Goal: Information Seeking & Learning: Learn about a topic

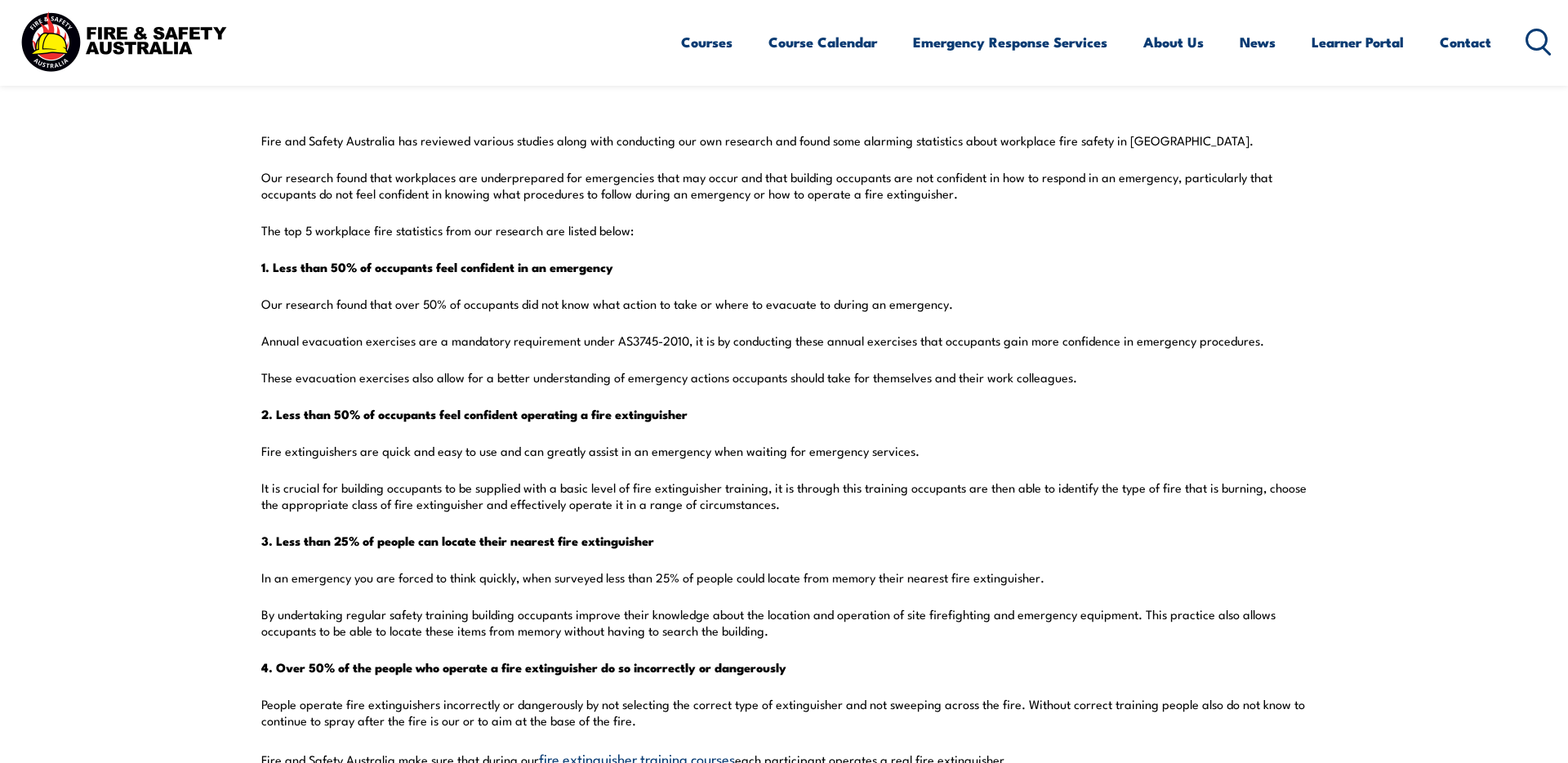
scroll to position [432, 0]
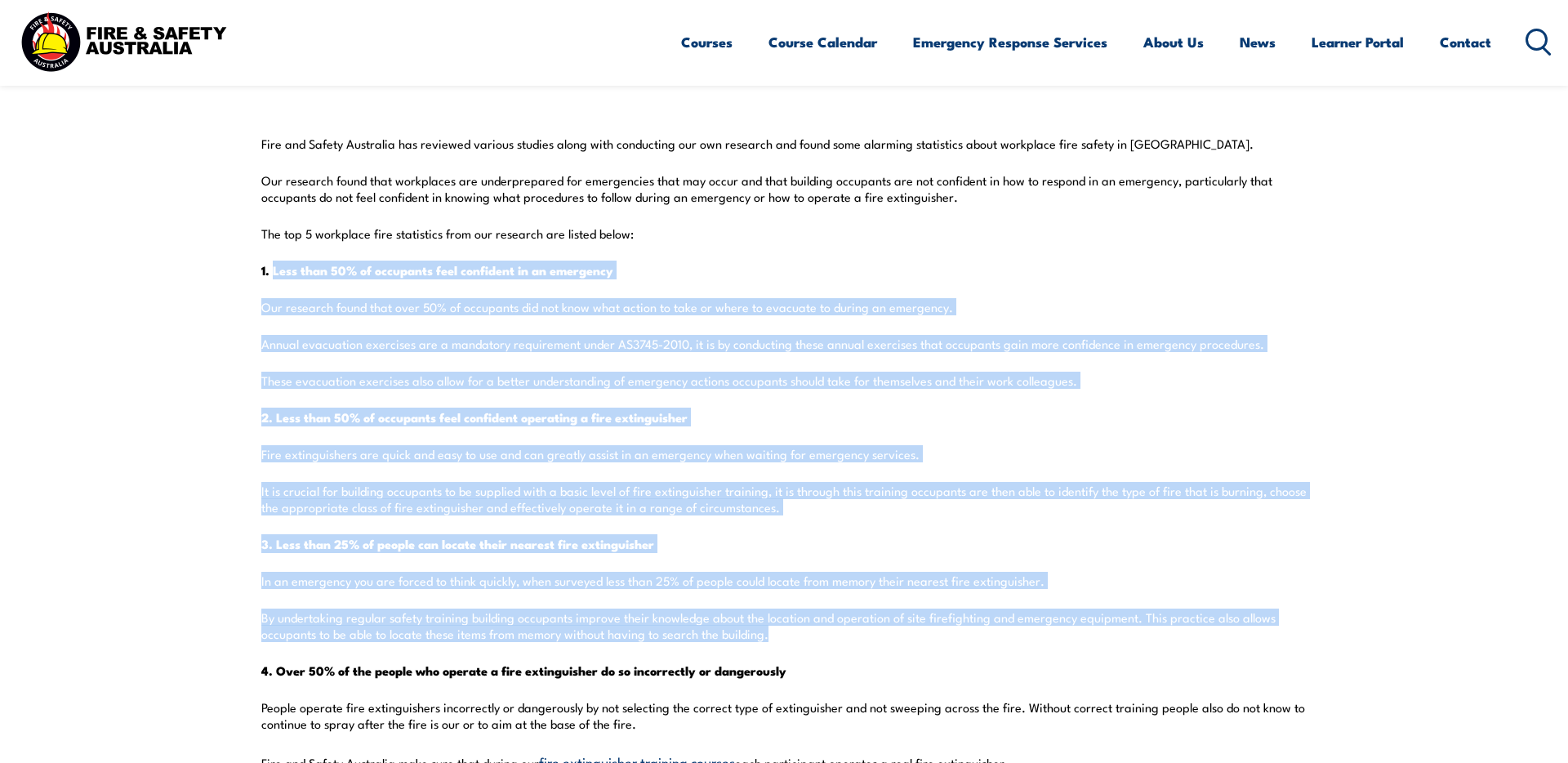
drag, startPoint x: 273, startPoint y: 270, endPoint x: 1004, endPoint y: 639, distance: 818.9
click at [1004, 639] on div "Fire and Safety Australia has reviewed various studies along with conducting ou…" at bounding box center [783, 653] width 1045 height 1037
copy div "Less than 50% of occupants feel confident in an emergency Our research found th…"
click at [453, 405] on div "Fire and Safety Australia has reviewed various studies along with conducting ou…" at bounding box center [783, 653] width 1045 height 1037
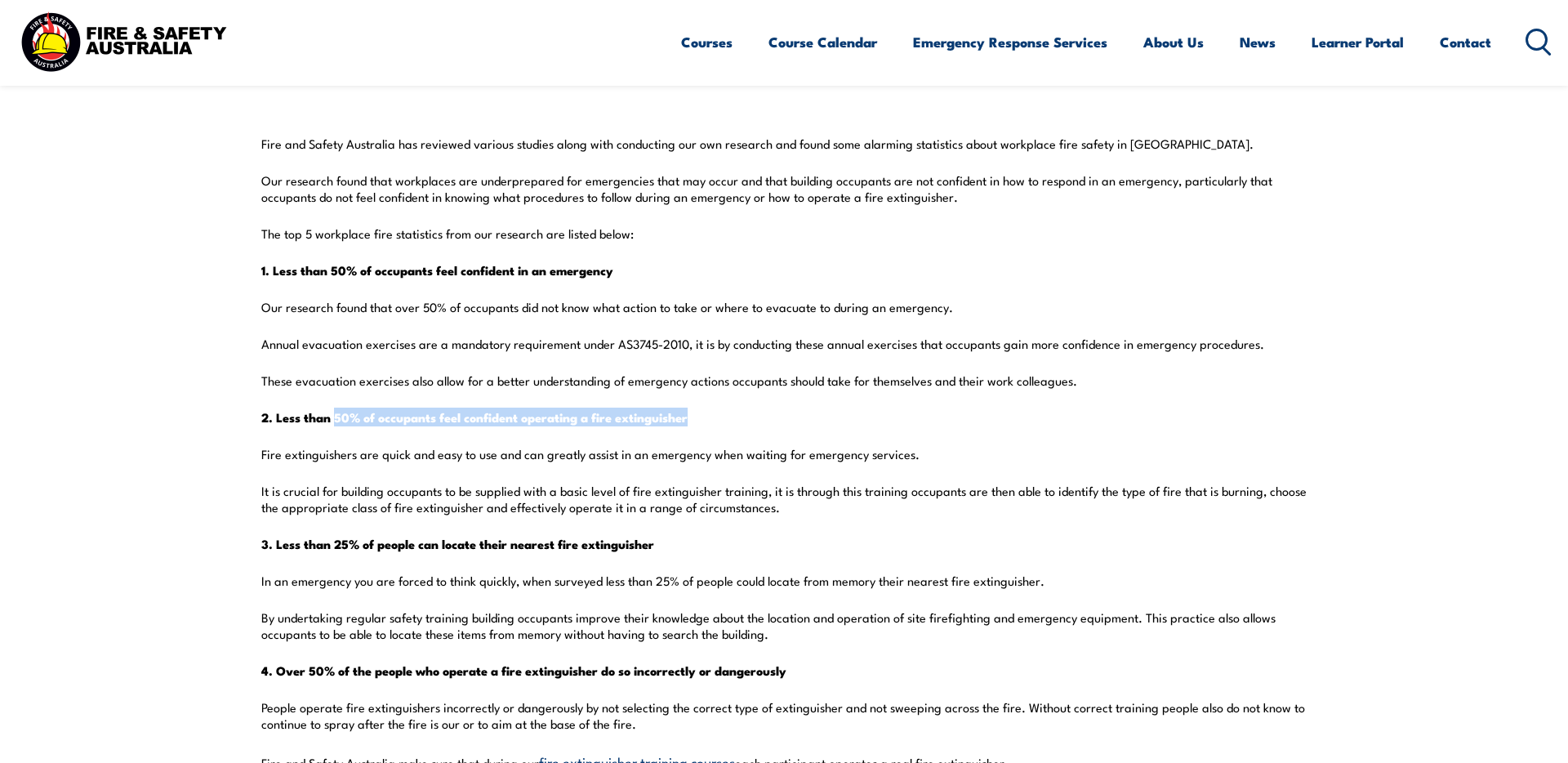
drag, startPoint x: 701, startPoint y: 420, endPoint x: 338, endPoint y: 420, distance: 363.0
click at [338, 420] on p "2. Less than 50% of occupants feel confident operating a fire extinguisher" at bounding box center [783, 417] width 1045 height 16
copy strong "50% of occupants feel confident operating a fire extinguisher"
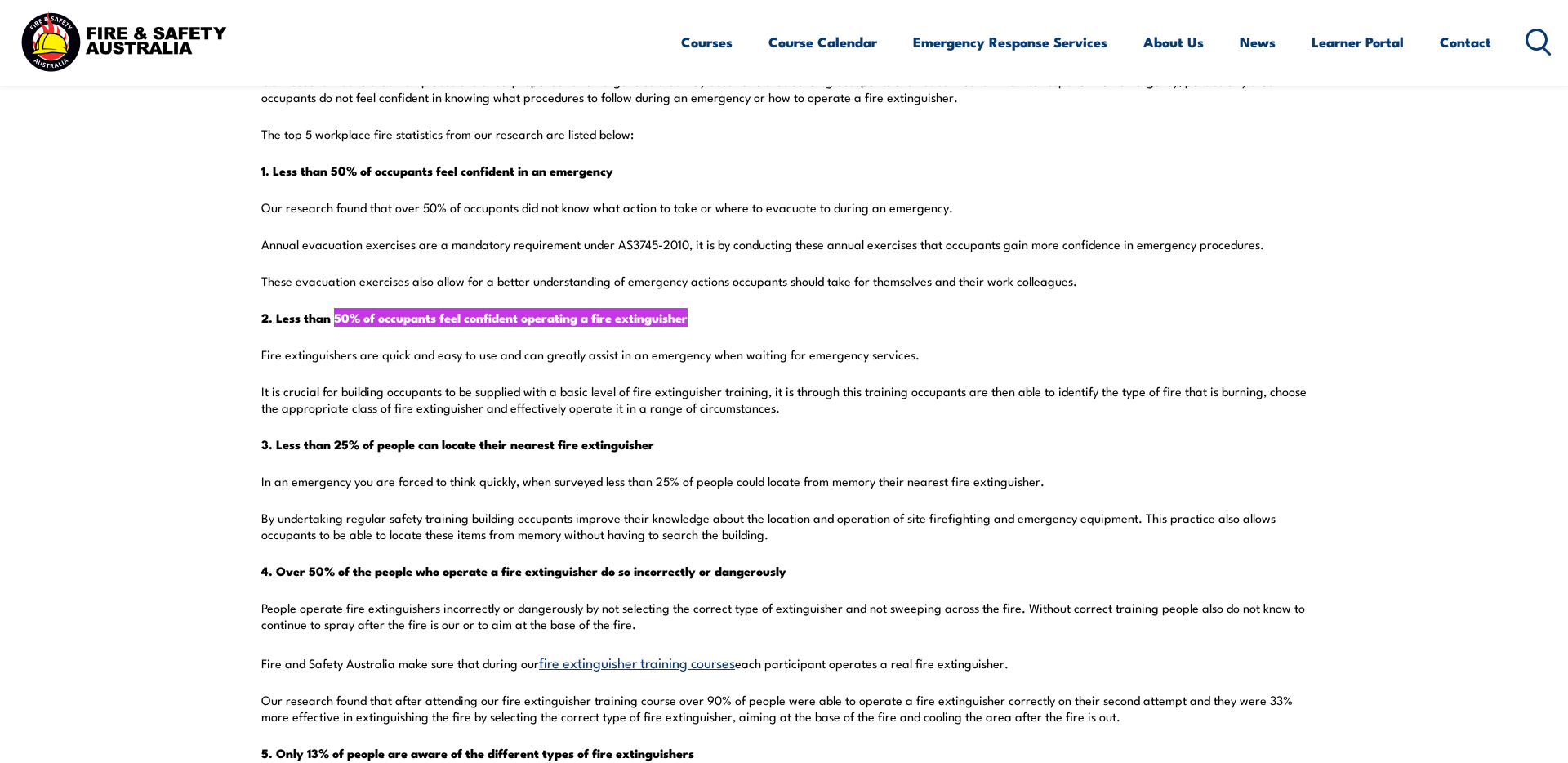
scroll to position [531, 0]
click at [568, 533] on p "By undertaking regular safety training building occupants improve their knowled…" at bounding box center [783, 527] width 1045 height 33
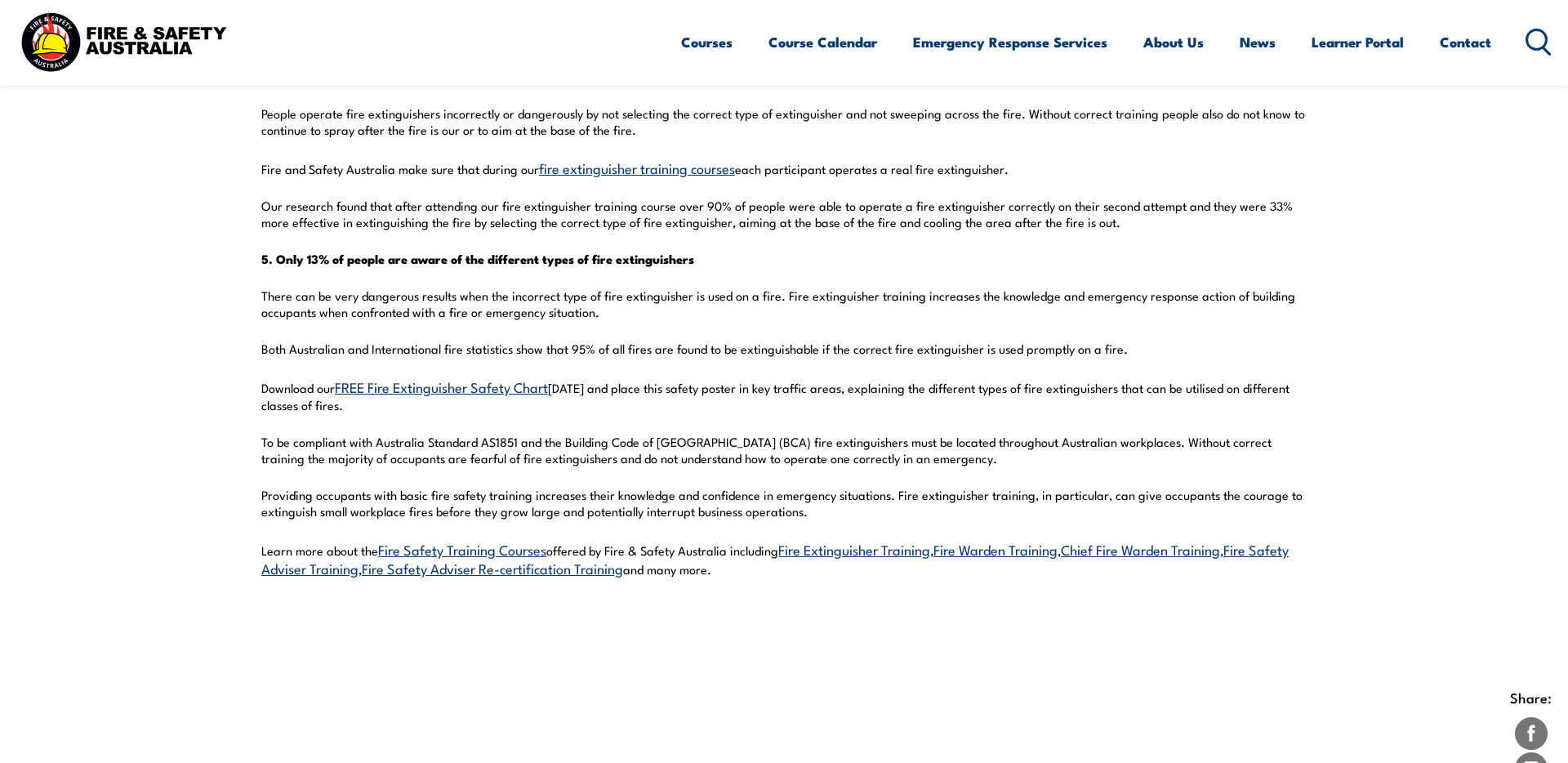
scroll to position [1039, 0]
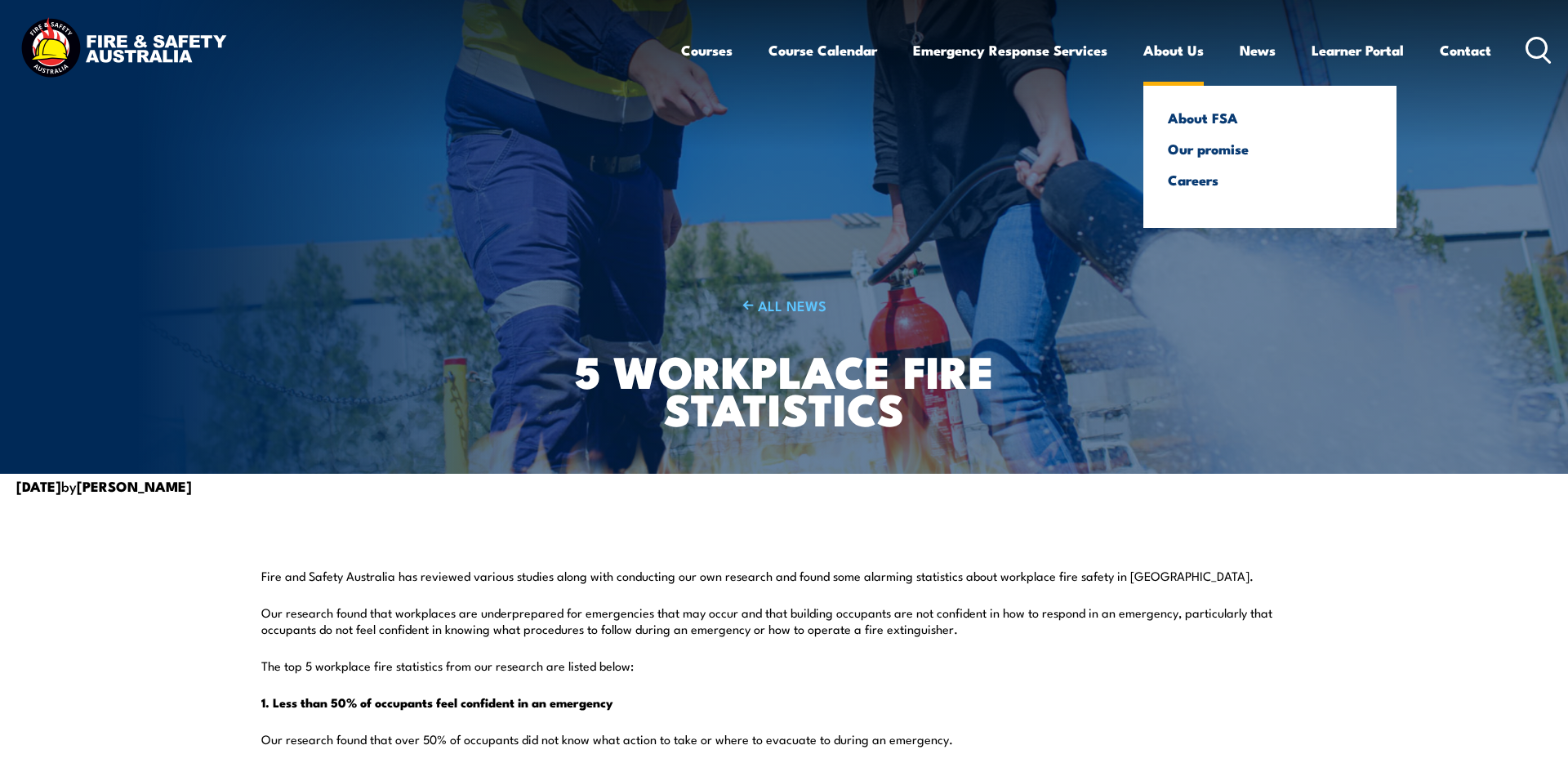
click at [1173, 43] on link "About Us" at bounding box center [1173, 50] width 60 height 43
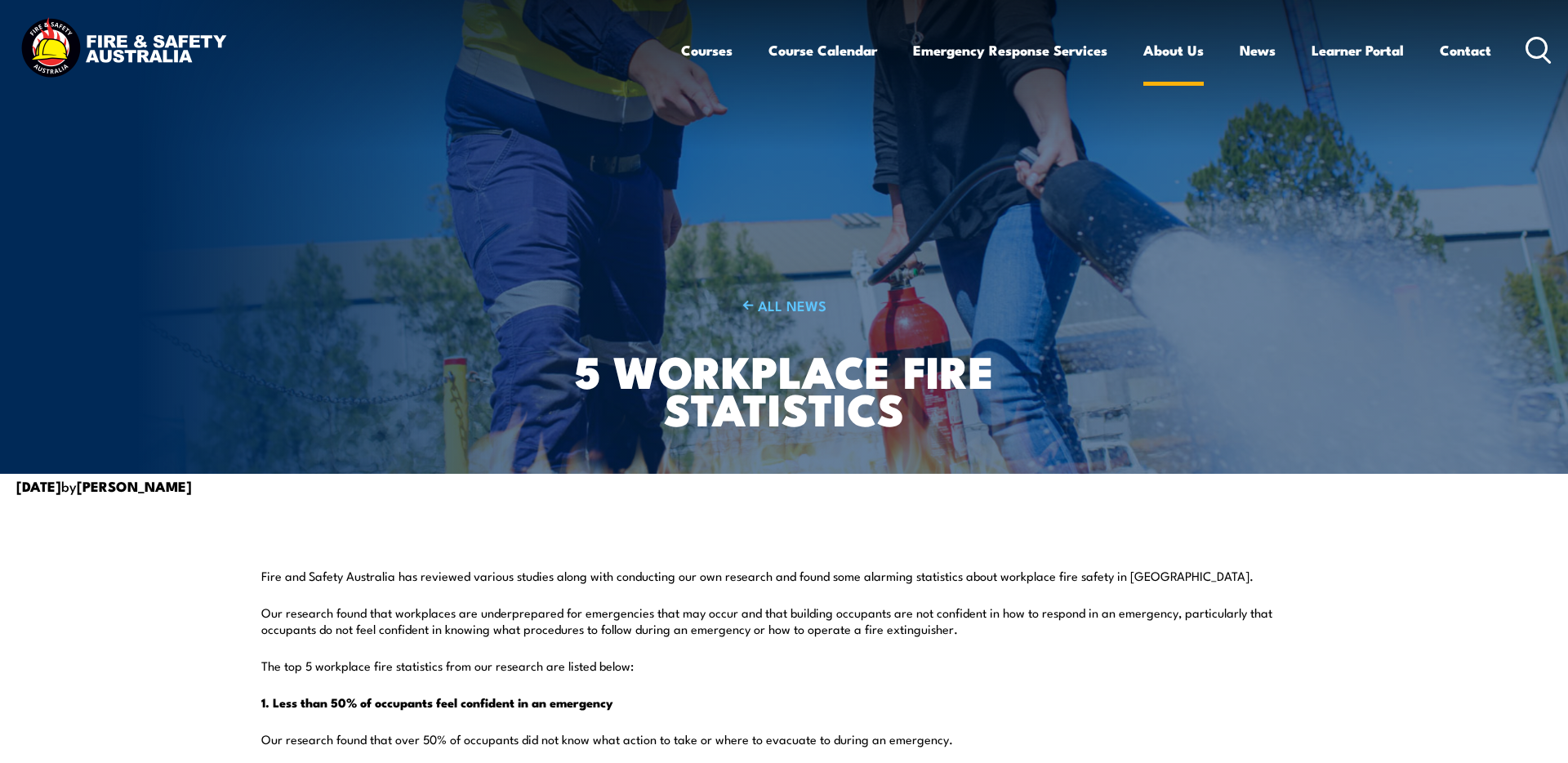
click at [1170, 44] on link "About Us" at bounding box center [1173, 50] width 60 height 43
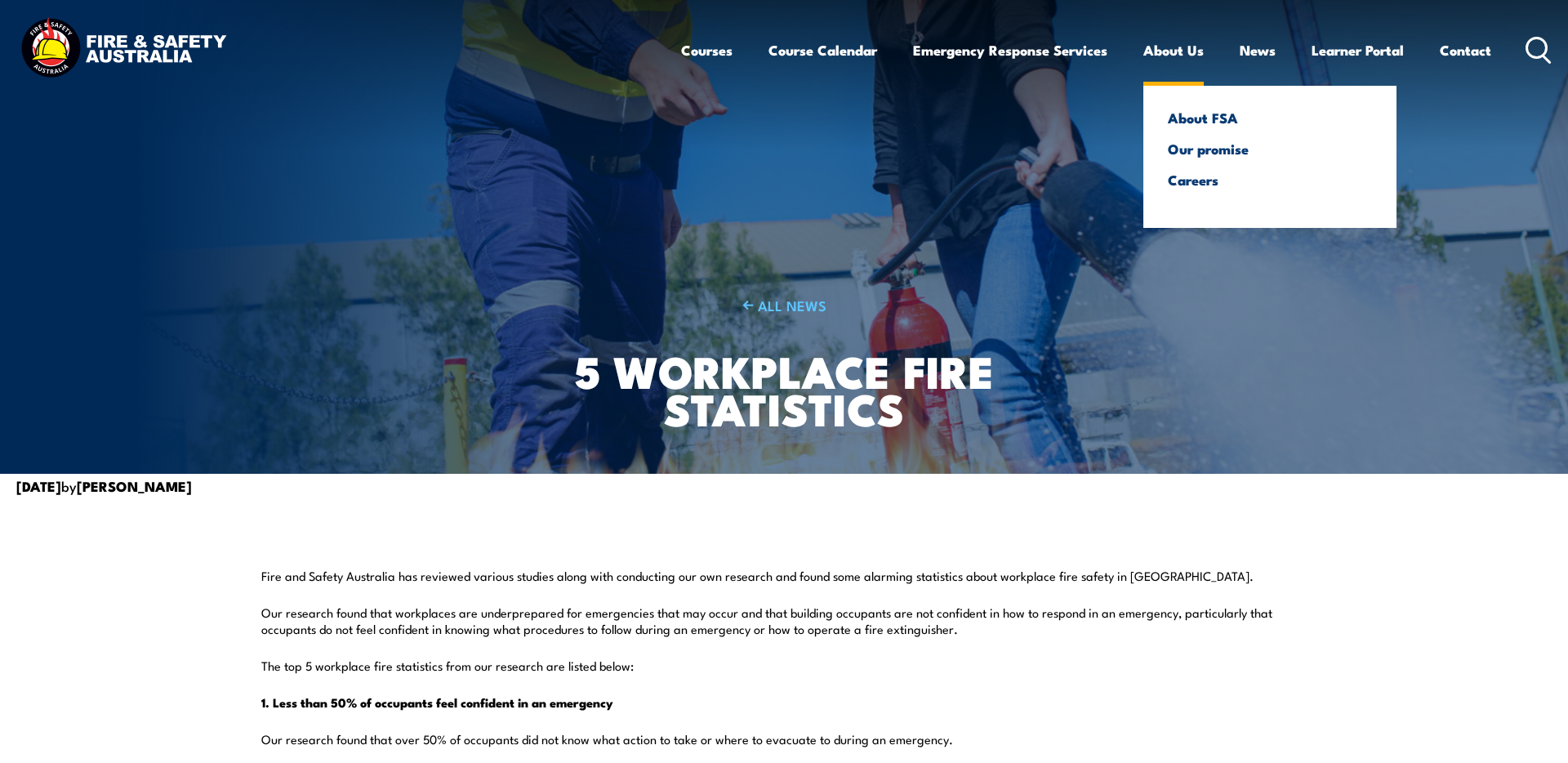
click at [1157, 57] on link "About Us" at bounding box center [1173, 50] width 60 height 43
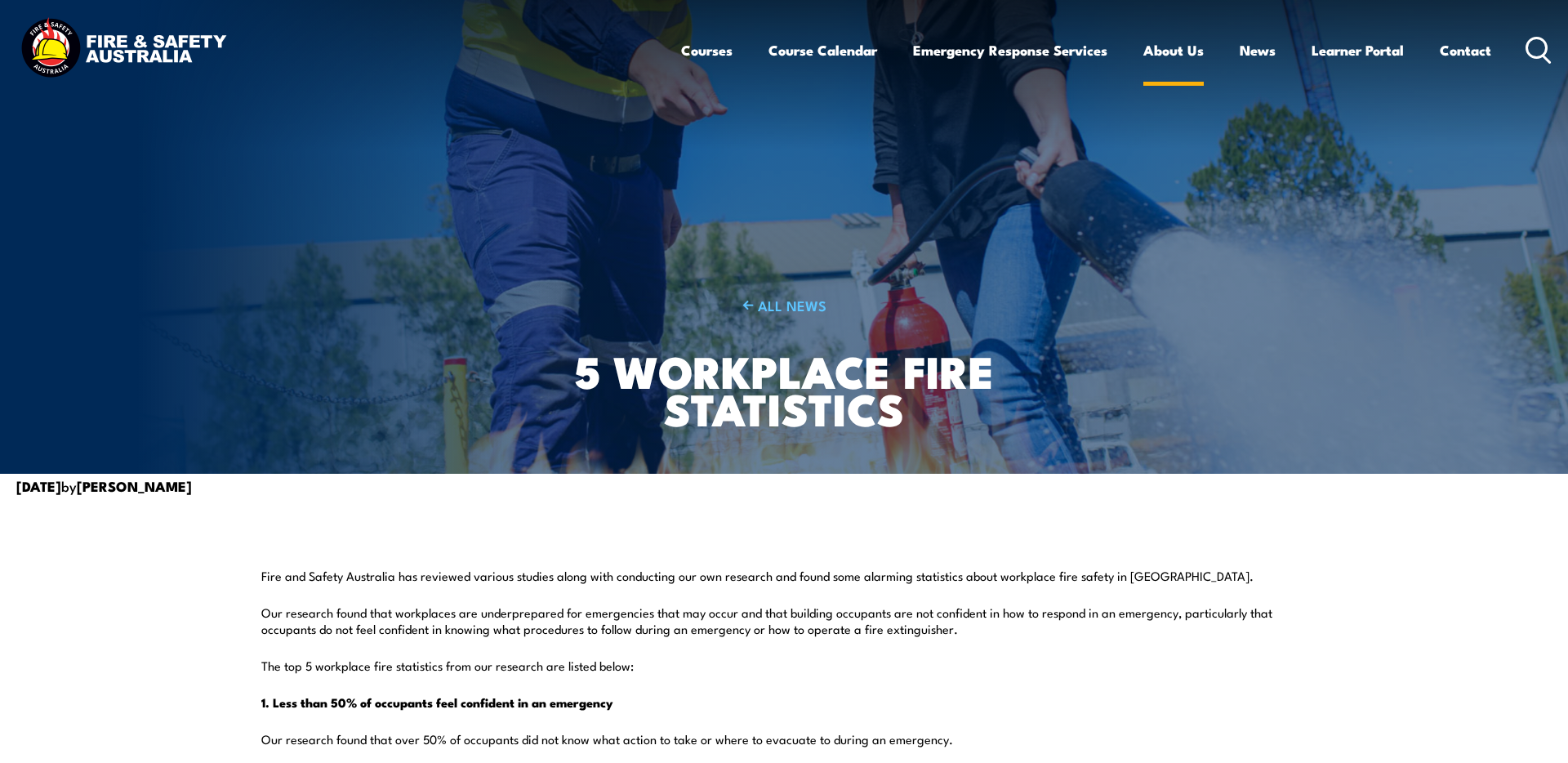
click at [1188, 47] on link "About Us" at bounding box center [1173, 50] width 60 height 43
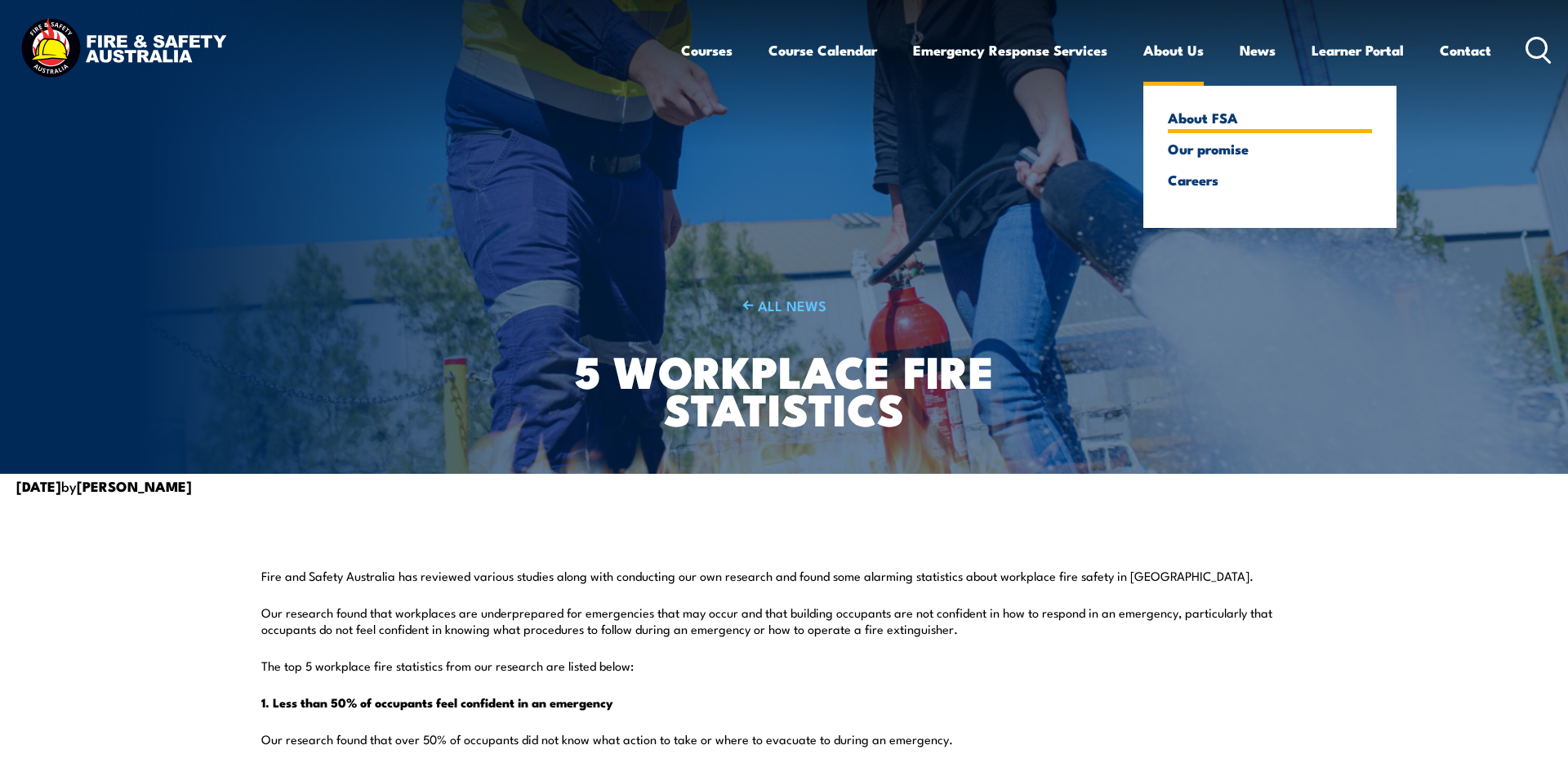
click at [1180, 112] on link "About FSA" at bounding box center [1270, 118] width 204 height 15
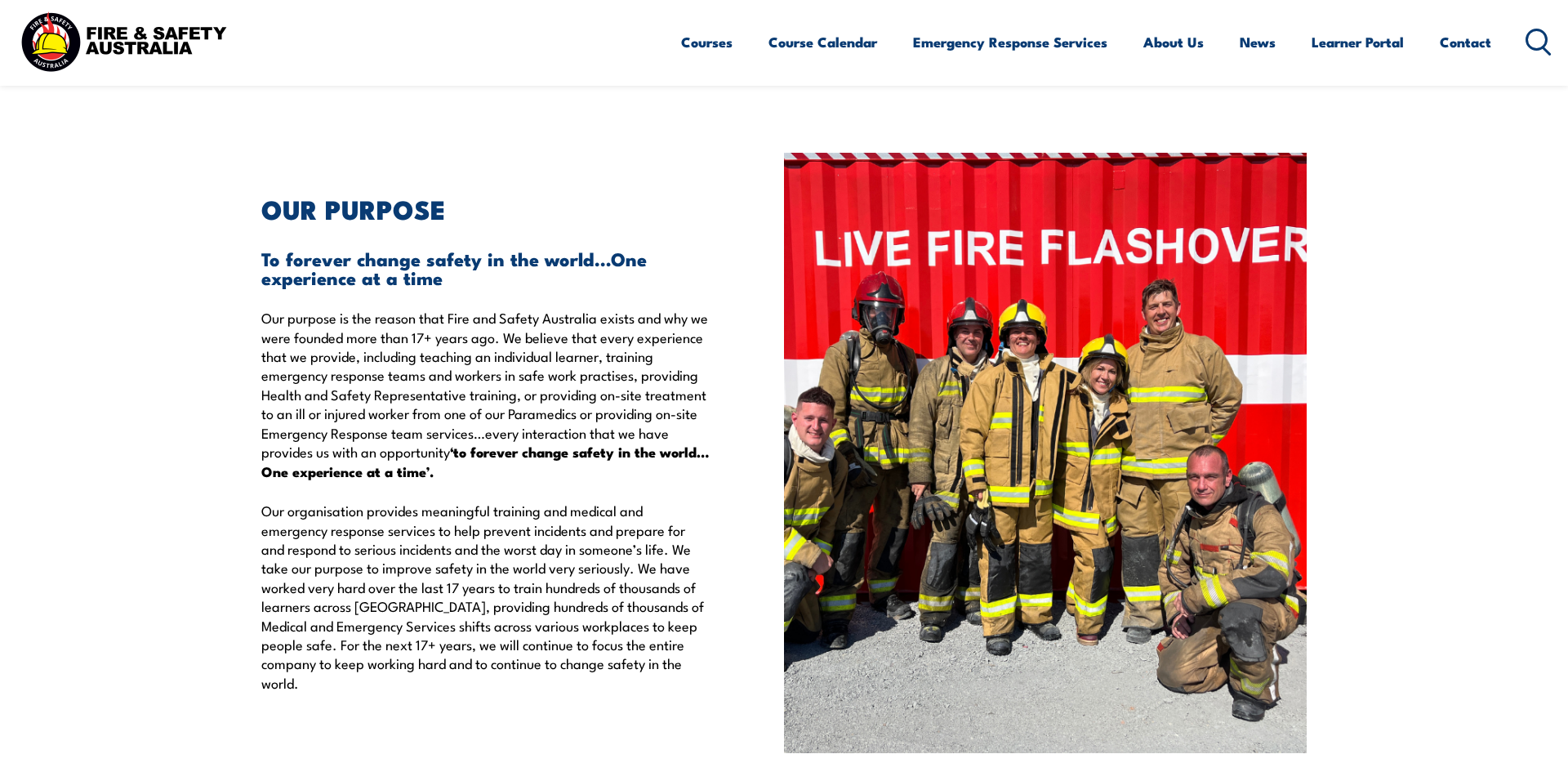
scroll to position [3006, 0]
